Goal: Transaction & Acquisition: Purchase product/service

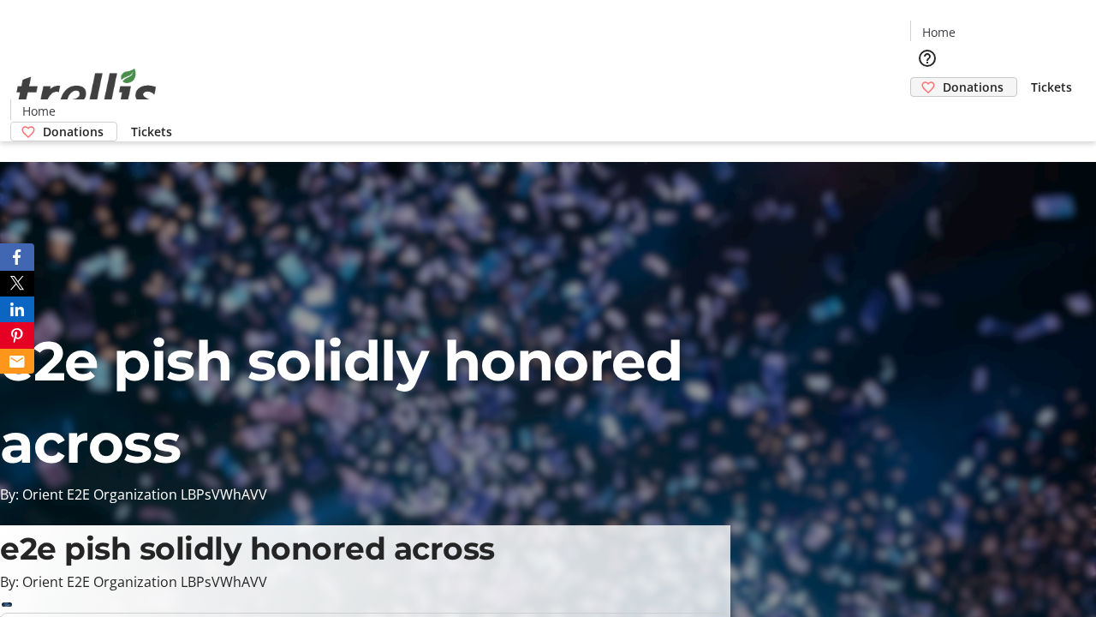
click at [943, 78] on span "Donations" at bounding box center [973, 87] width 61 height 18
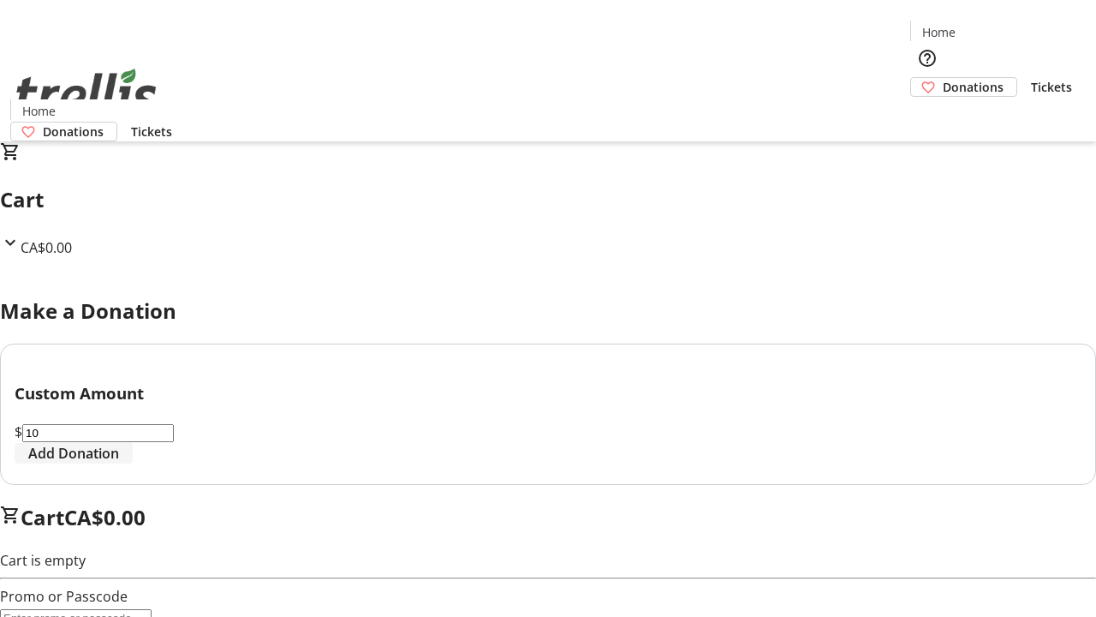
click at [119, 463] on span "Add Donation" at bounding box center [73, 453] width 91 height 21
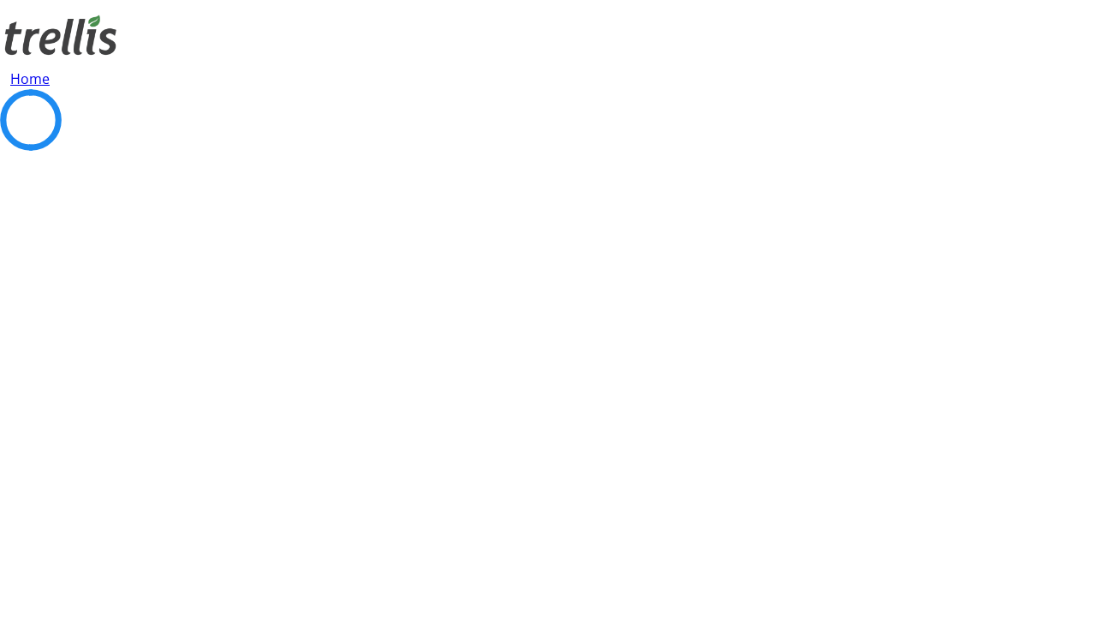
select select "CA"
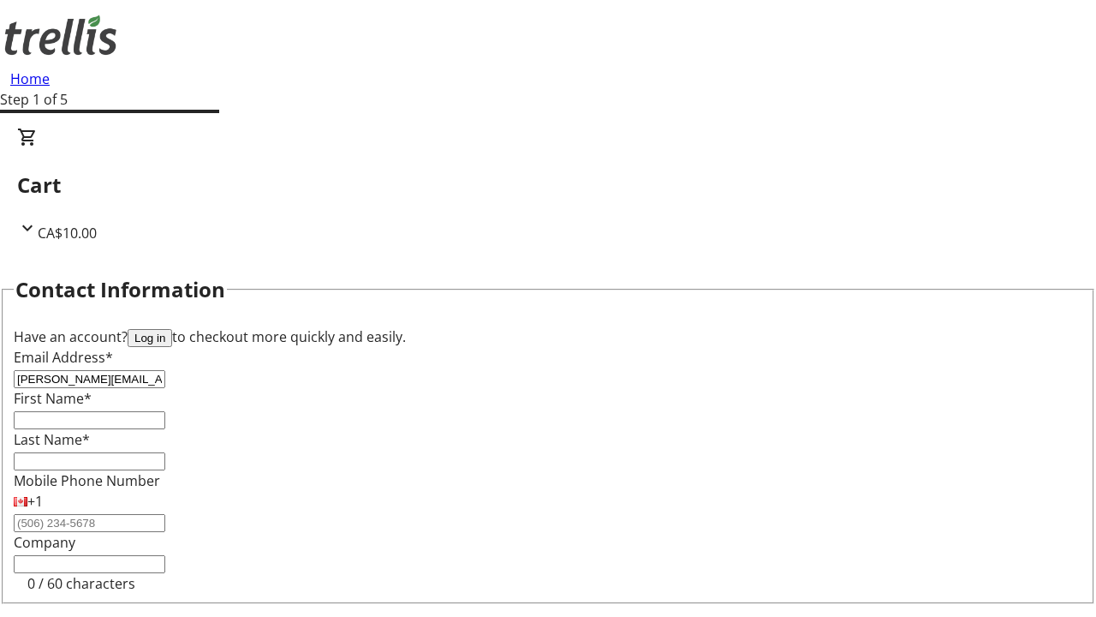
type input "[PERSON_NAME][EMAIL_ADDRESS][DOMAIN_NAME]"
type input "[PERSON_NAME]"
type input "[STREET_ADDRESS][PERSON_NAME]"
type input "Kelowna"
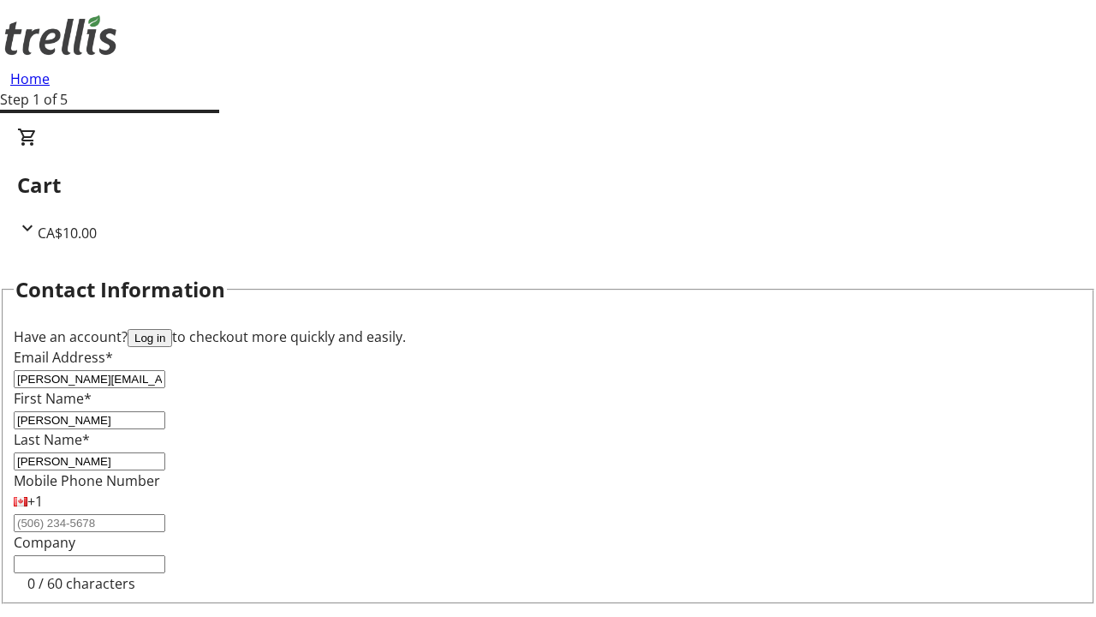
select select "BC"
type input "Kelowna"
type input "V1Y 0C2"
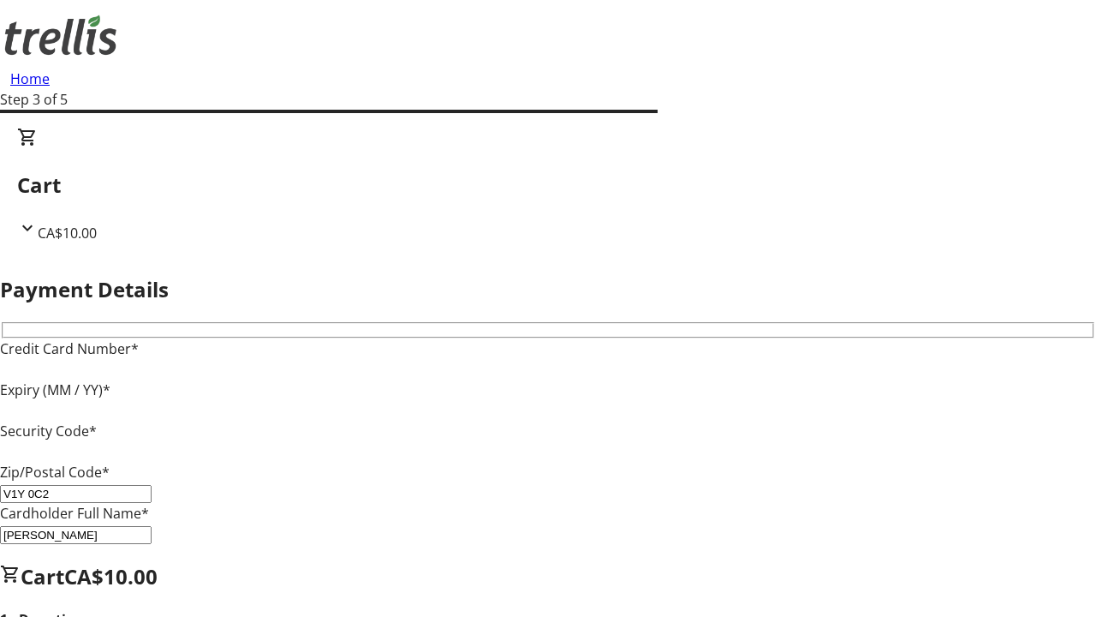
type input "V1Y 0C2"
